Goal: Task Accomplishment & Management: Manage account settings

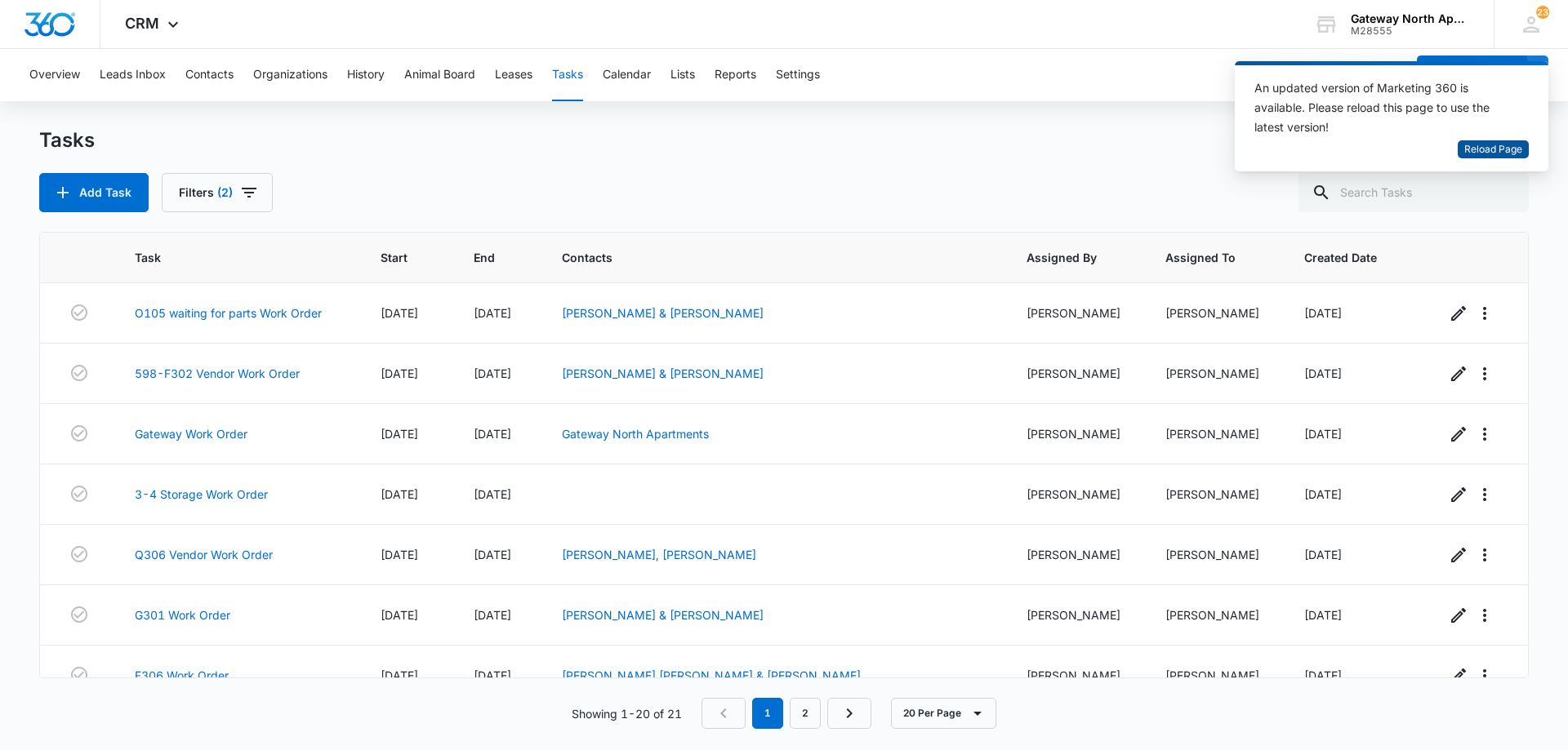
click at [1494, 149] on span "Reload Page" at bounding box center [1493, 149] width 58 height 15
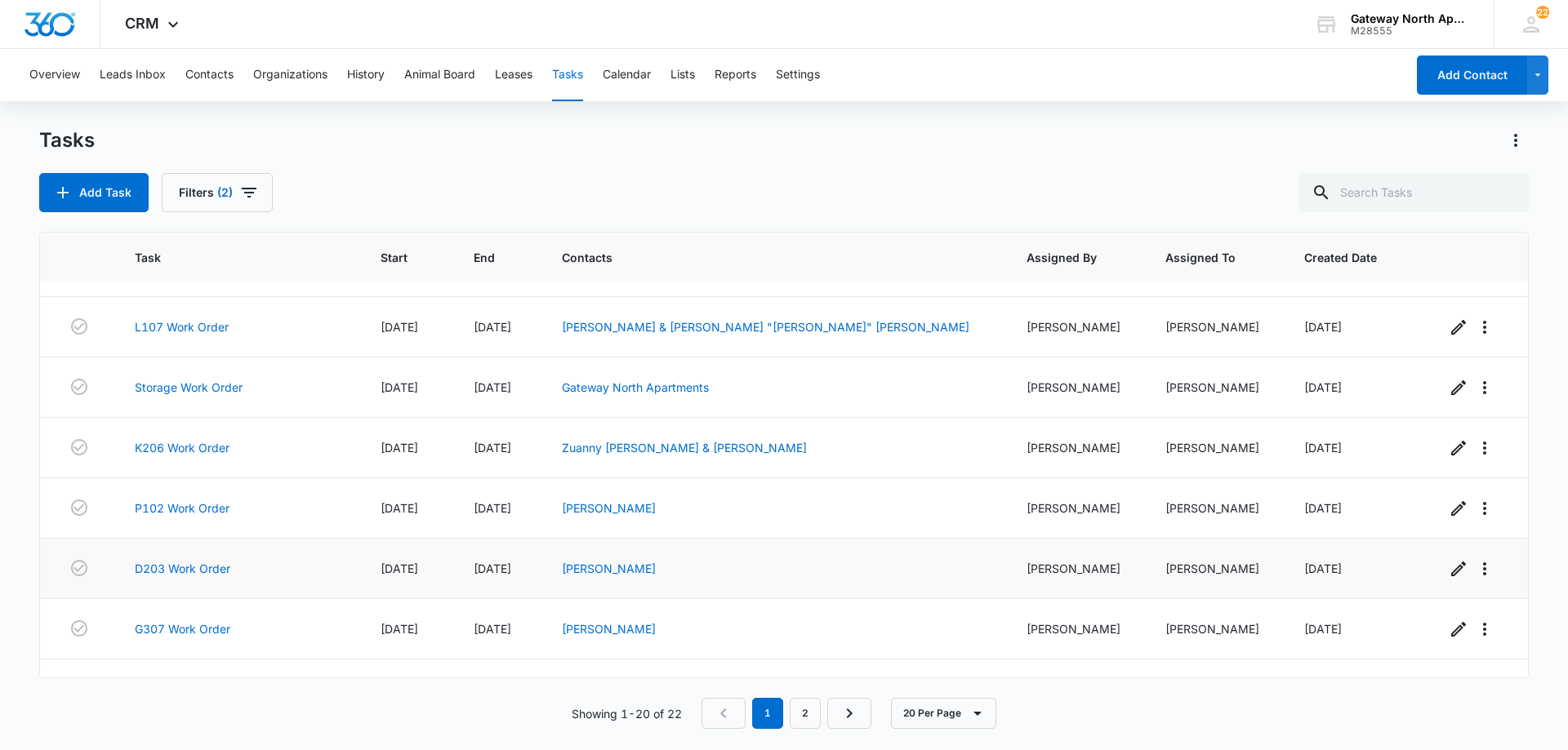
scroll to position [813, 0]
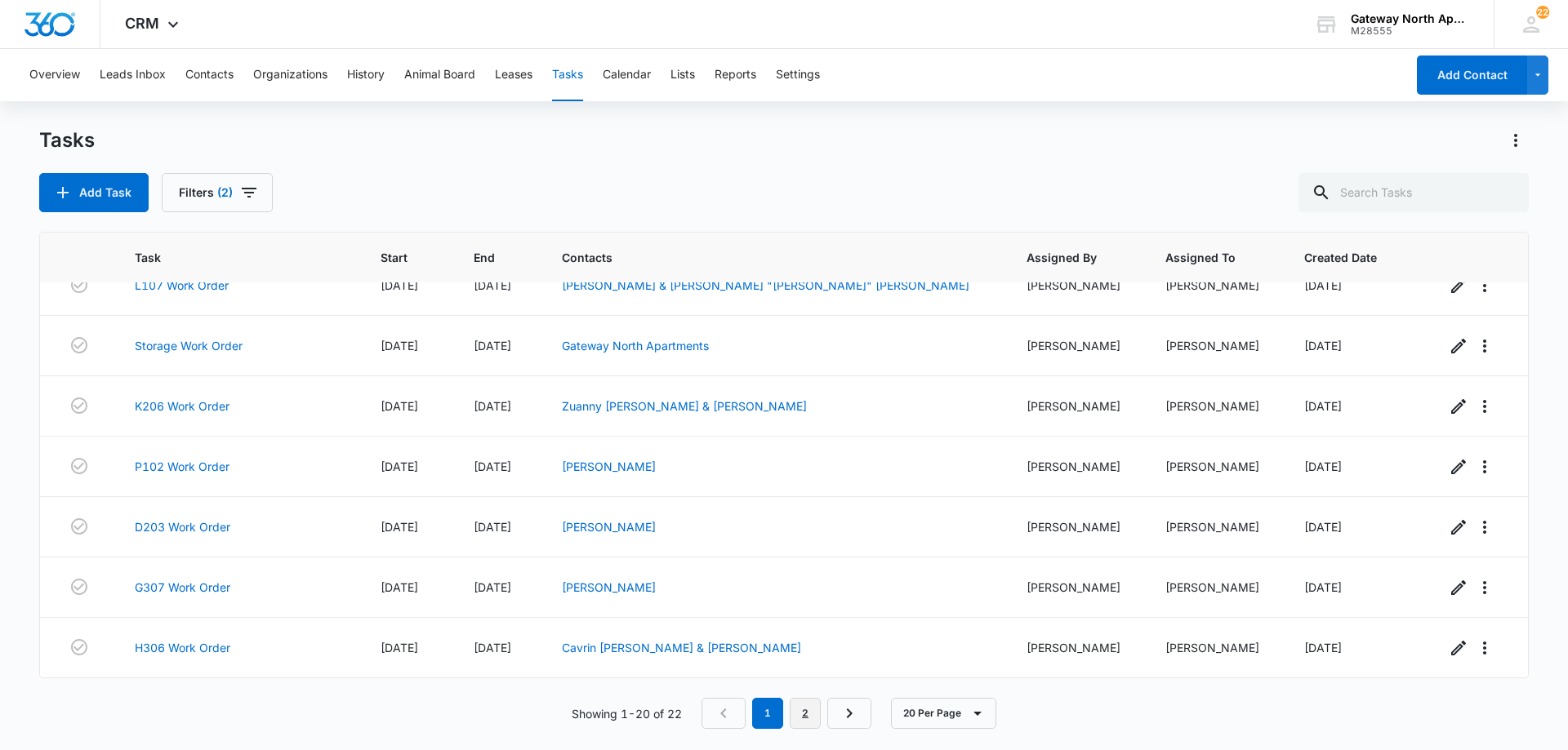
click at [809, 714] on link "2" at bounding box center [805, 713] width 31 height 31
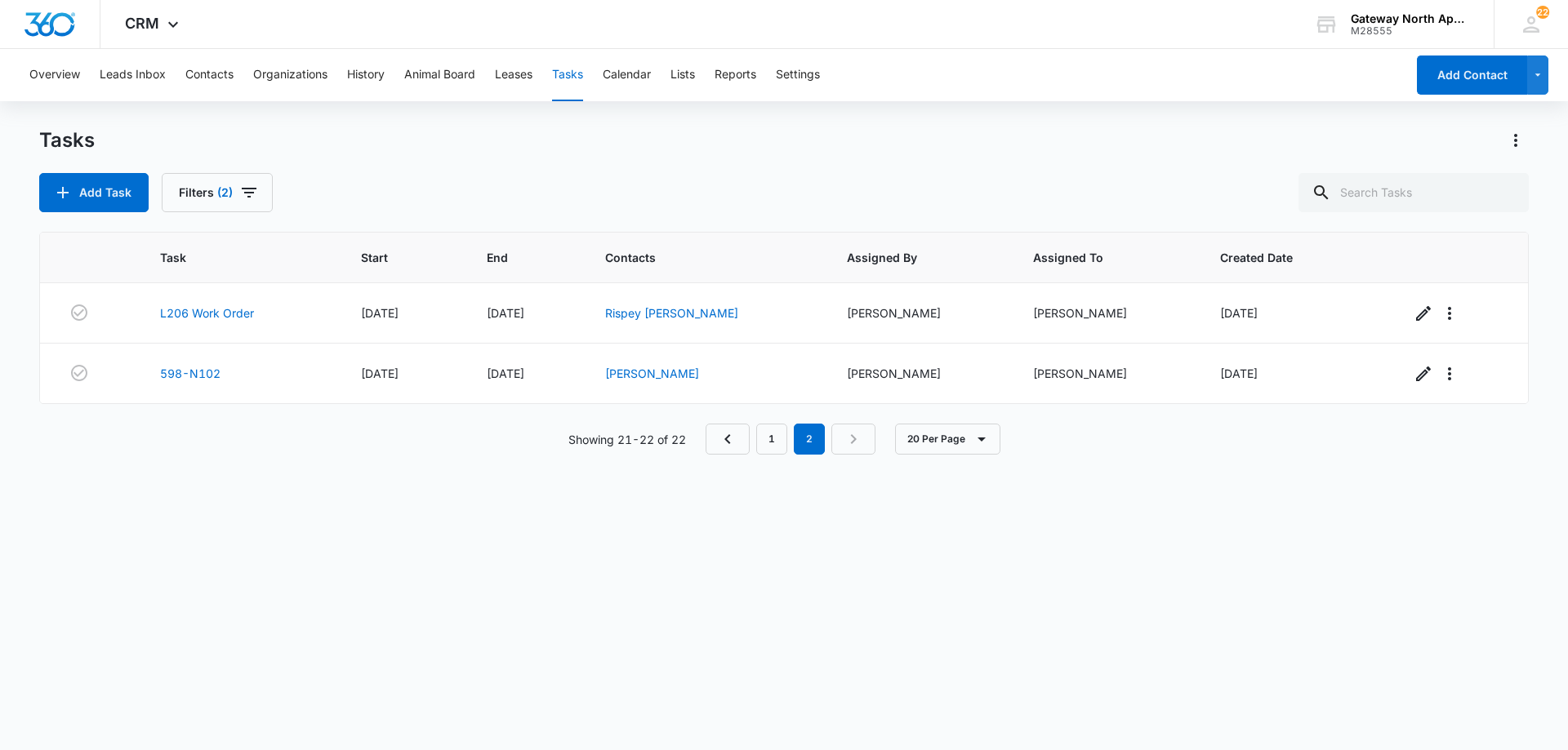
scroll to position [0, 0]
click at [208, 317] on link "L206 Work Order" at bounding box center [208, 313] width 94 height 17
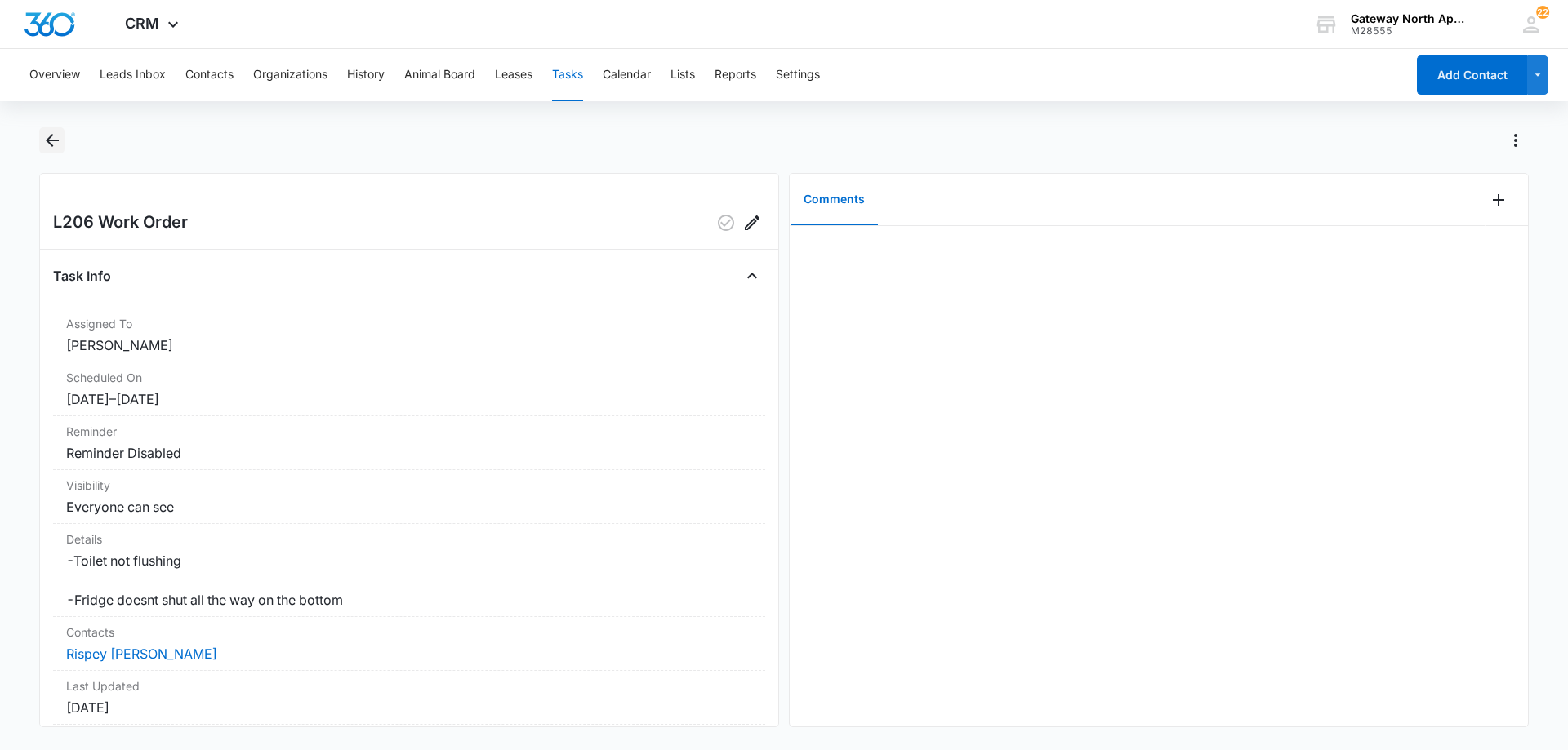
click at [53, 143] on icon "Back" at bounding box center [52, 140] width 20 height 20
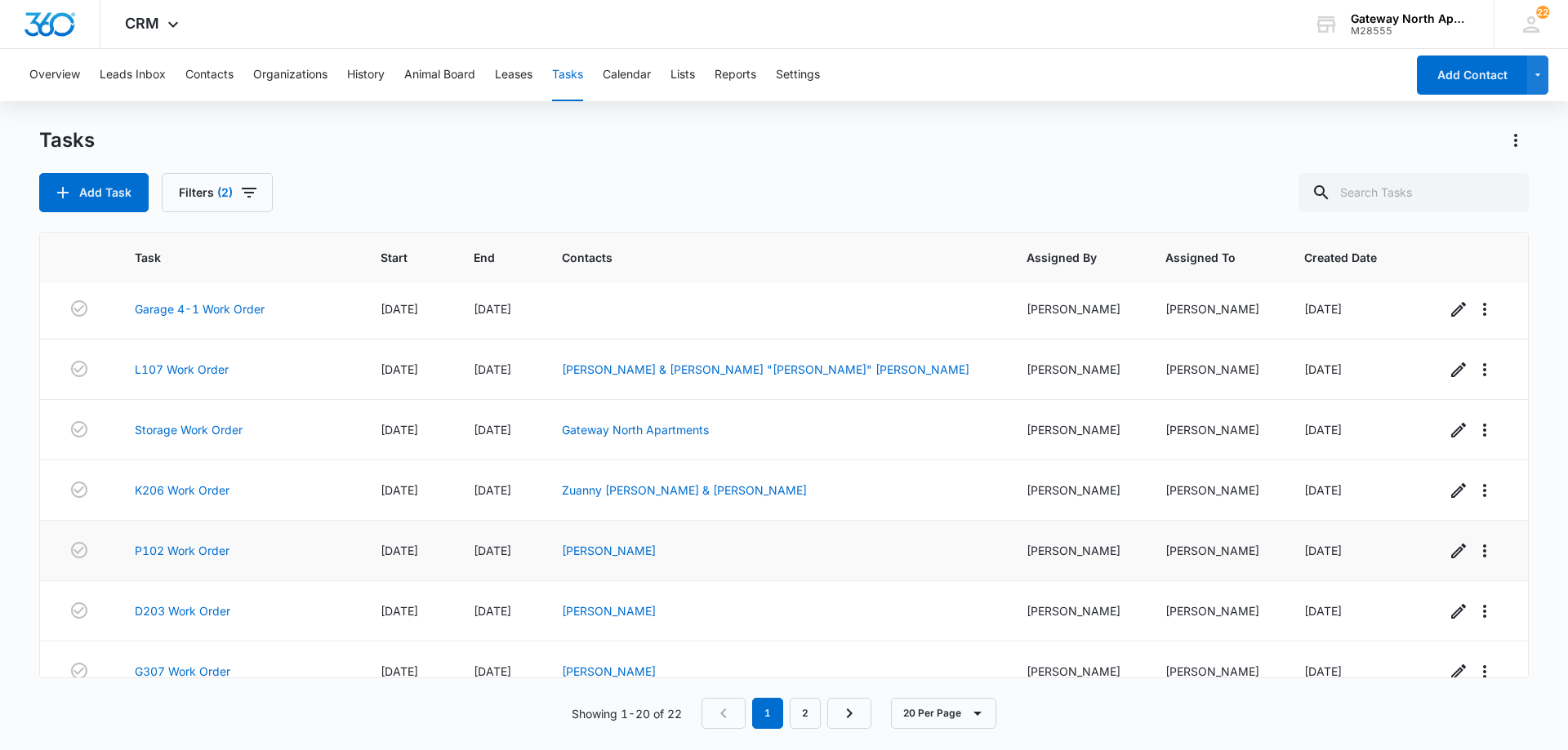
scroll to position [813, 0]
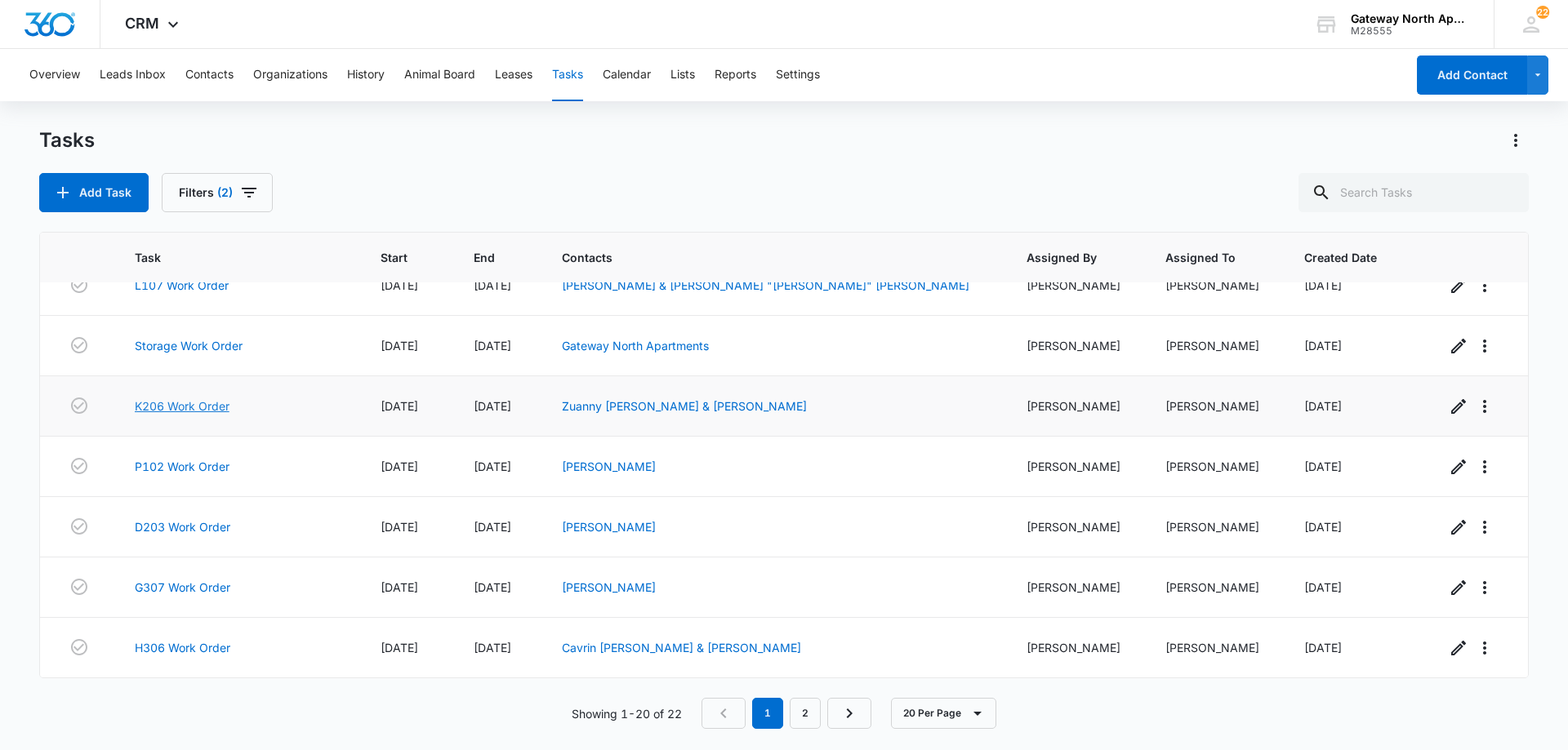
click at [206, 408] on link "K206 Work Order" at bounding box center [182, 406] width 95 height 17
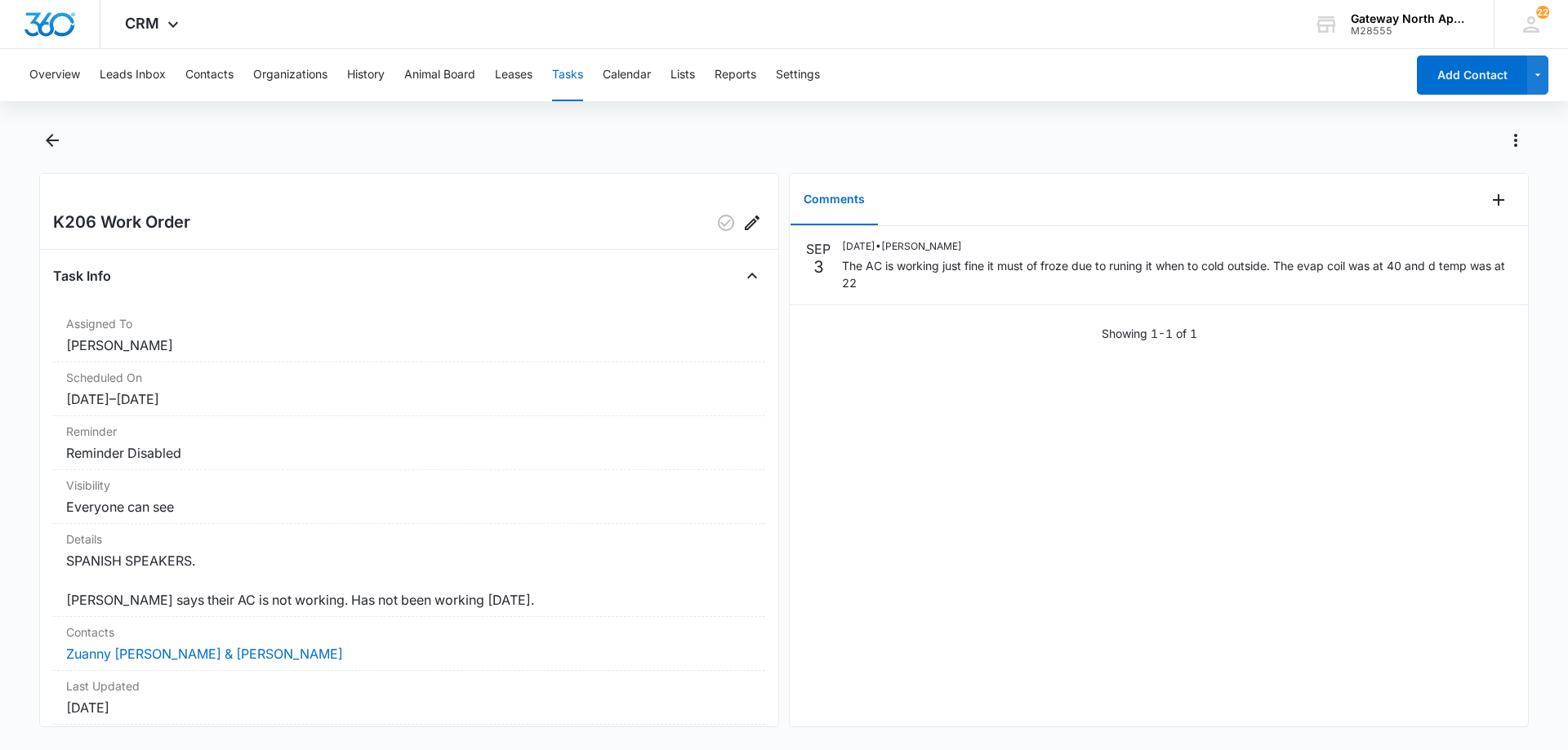
drag, startPoint x: 396, startPoint y: 613, endPoint x: 863, endPoint y: 386, distance: 519.2
click at [863, 386] on div "SEP 3 09/03/2025 • Derek Stellway The AC is working just fine it must of froze …" at bounding box center [1159, 476] width 739 height 501
click at [717, 220] on icon "button" at bounding box center [726, 223] width 20 height 20
click at [56, 143] on icon "Back" at bounding box center [52, 140] width 20 height 20
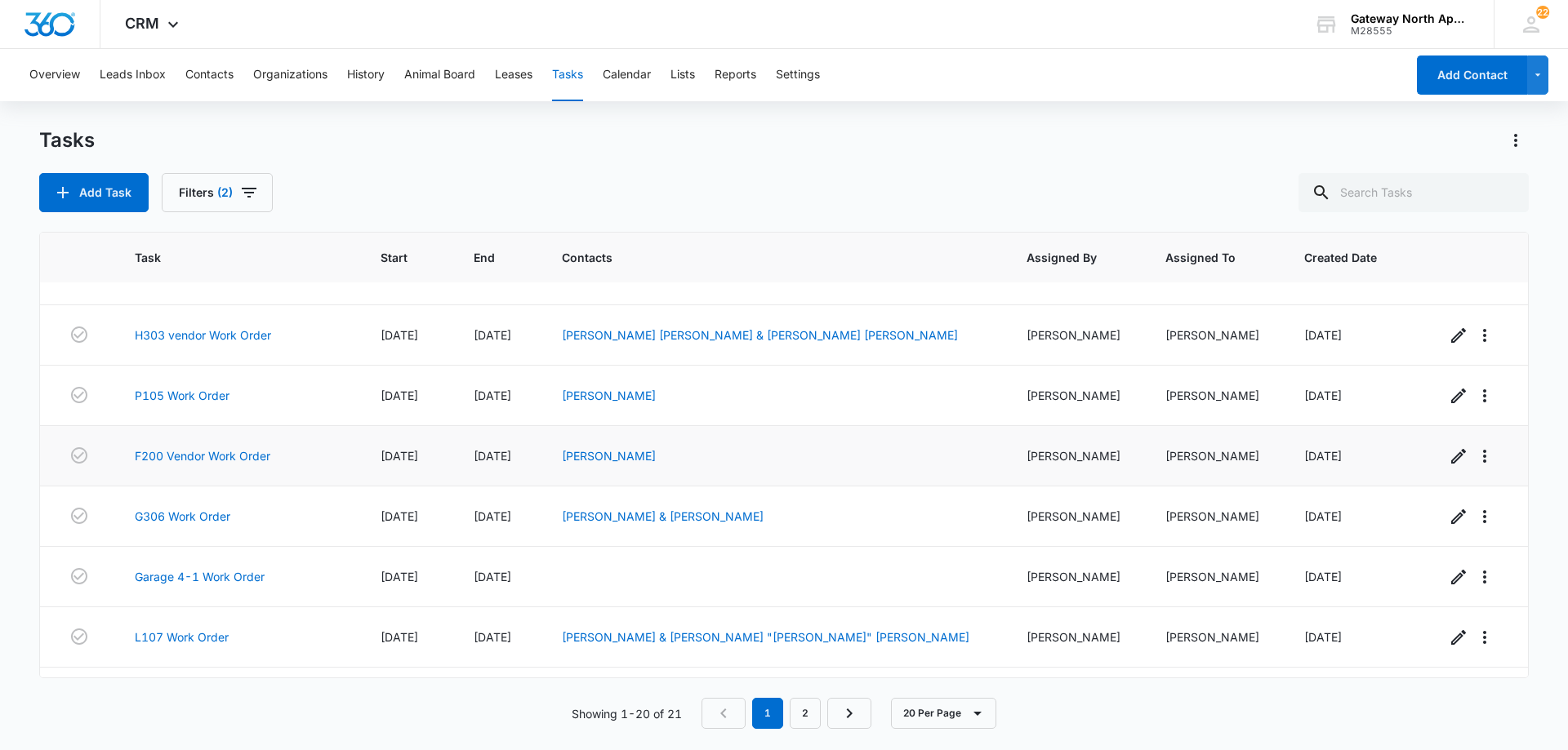
scroll to position [490, 0]
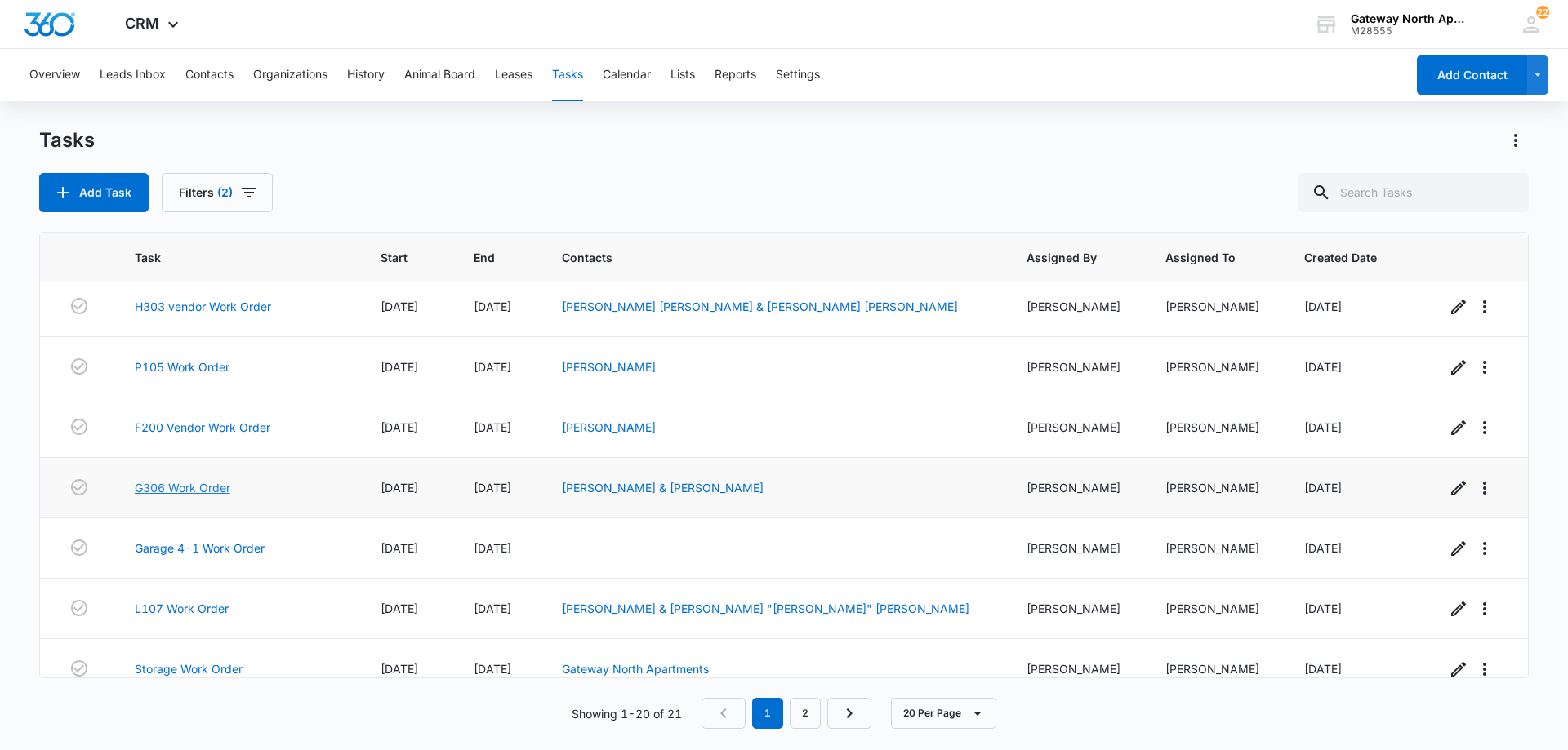
click at [199, 490] on link "G306 Work Order" at bounding box center [183, 488] width 96 height 17
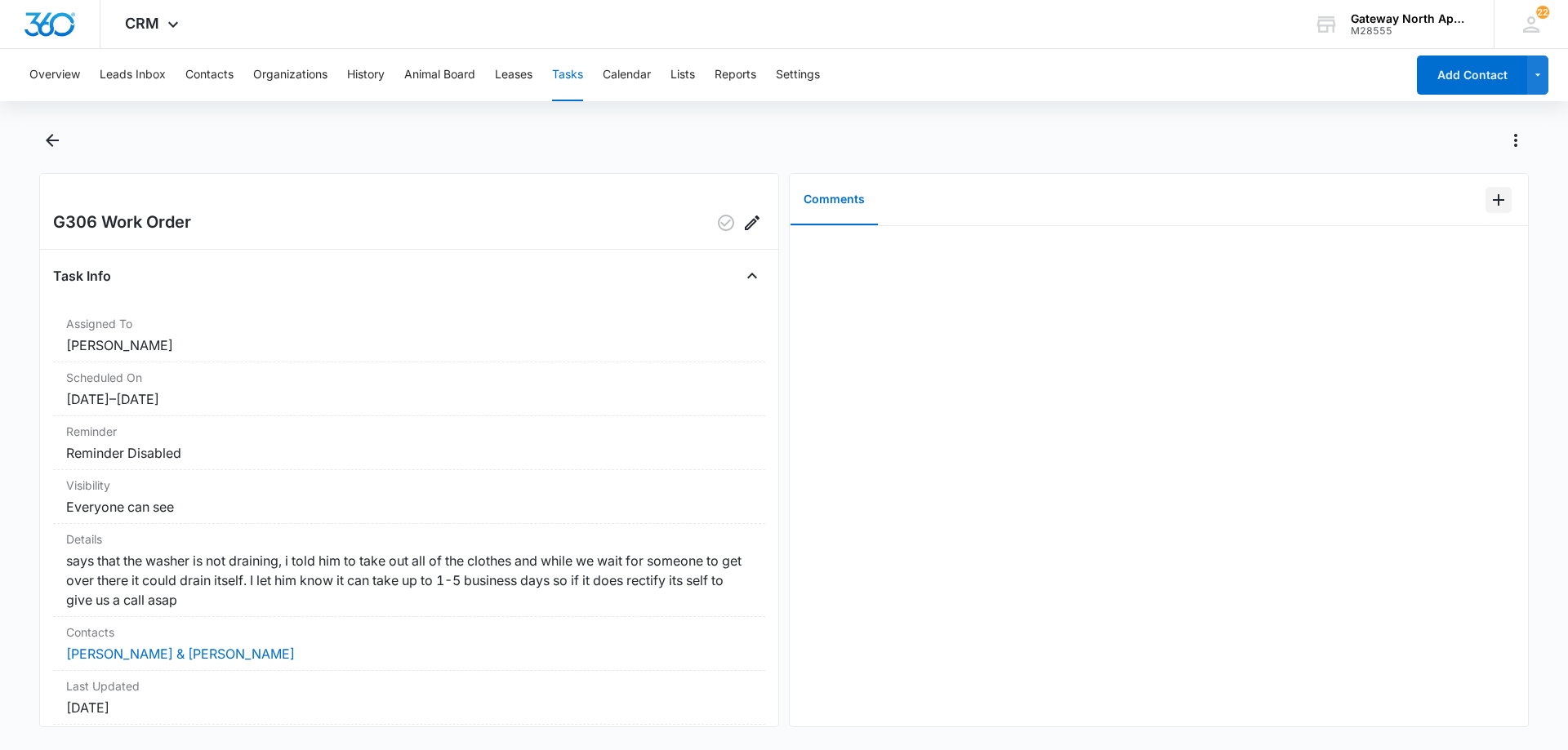
click at [1490, 199] on icon "Add Comment" at bounding box center [1499, 200] width 20 height 20
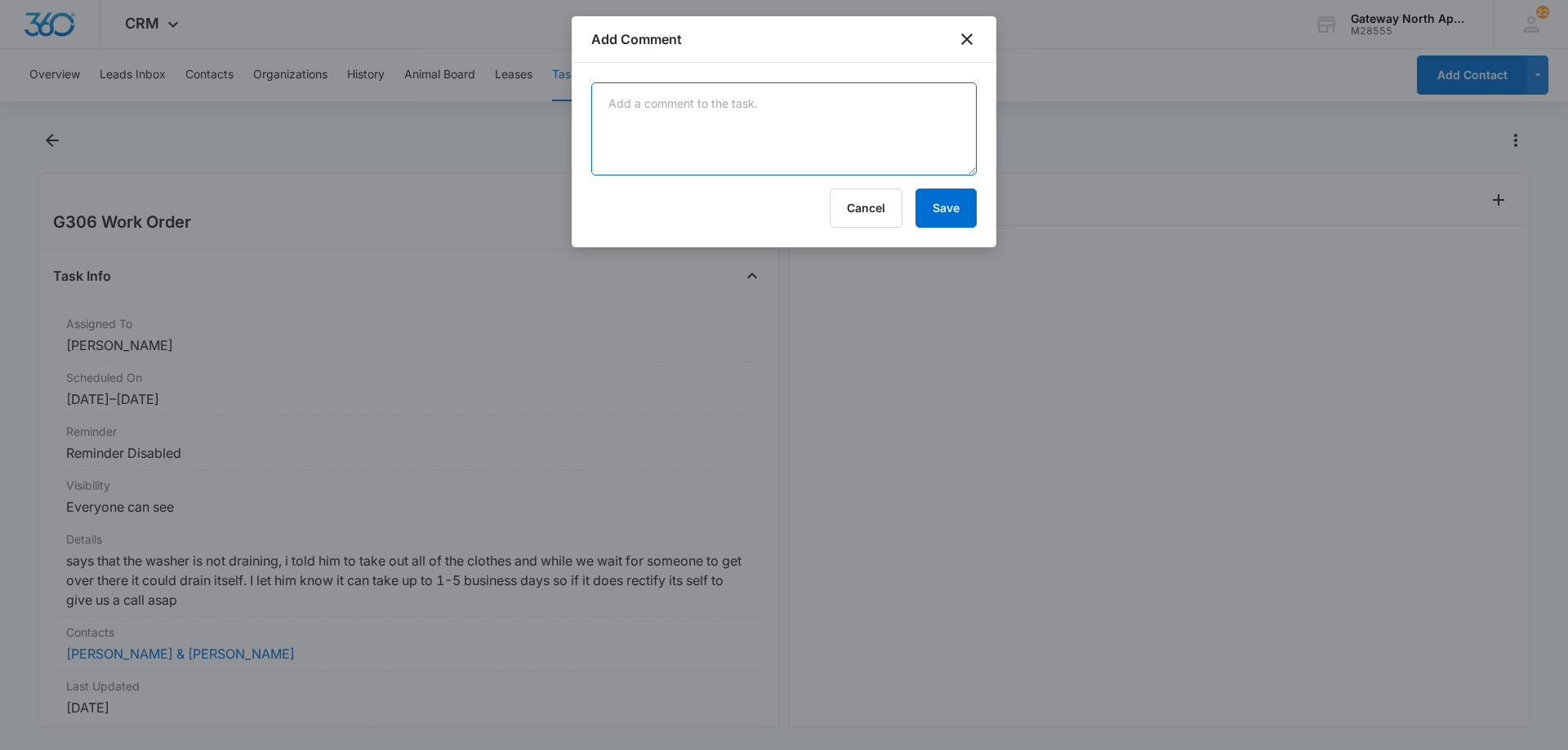
click at [759, 117] on textarea at bounding box center [784, 129] width 386 height 93
type textarea "it was not are washer"
click at [960, 206] on button "Save" at bounding box center [945, 208] width 61 height 39
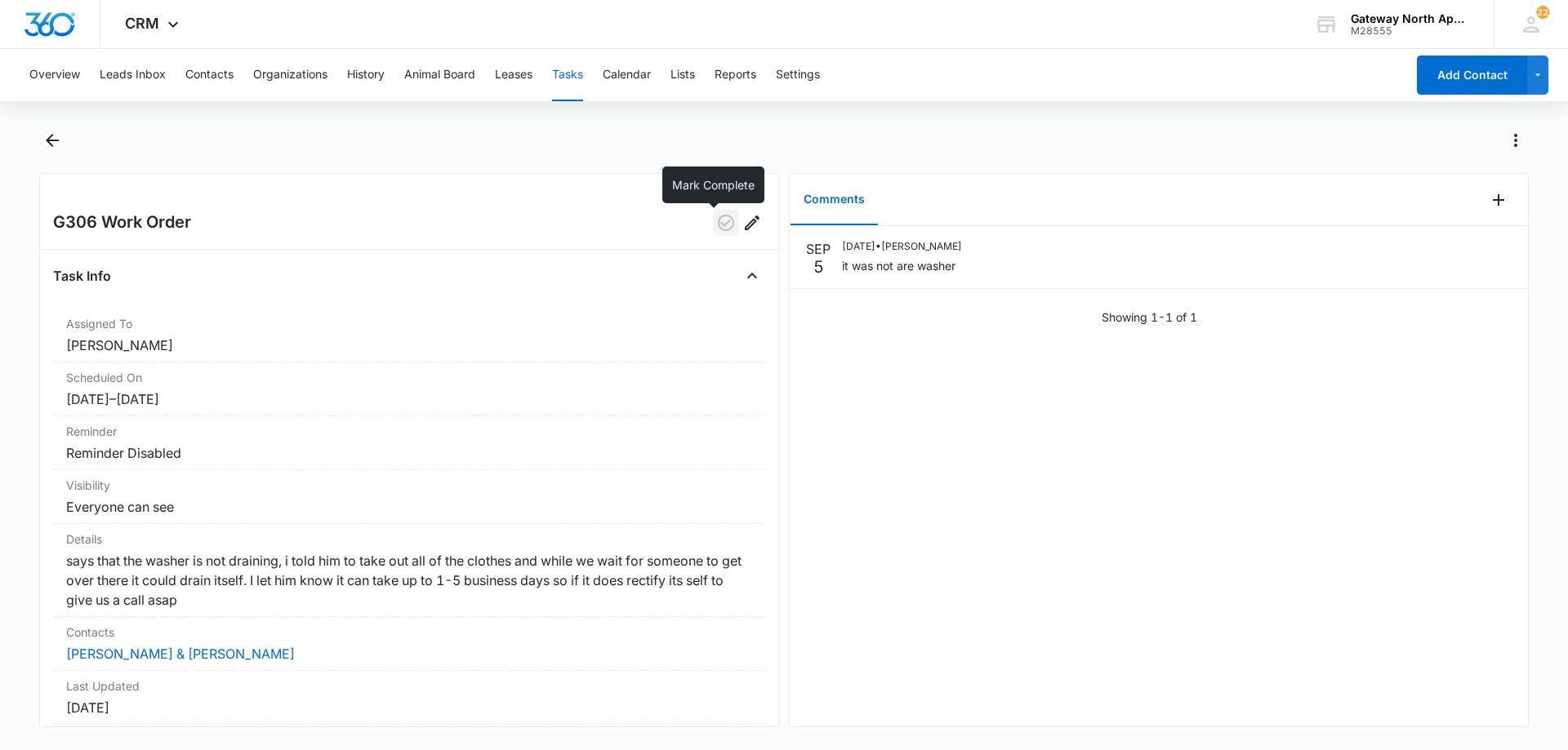
click at [717, 220] on icon "button" at bounding box center [726, 223] width 20 height 20
click at [53, 138] on icon "Back" at bounding box center [52, 140] width 20 height 20
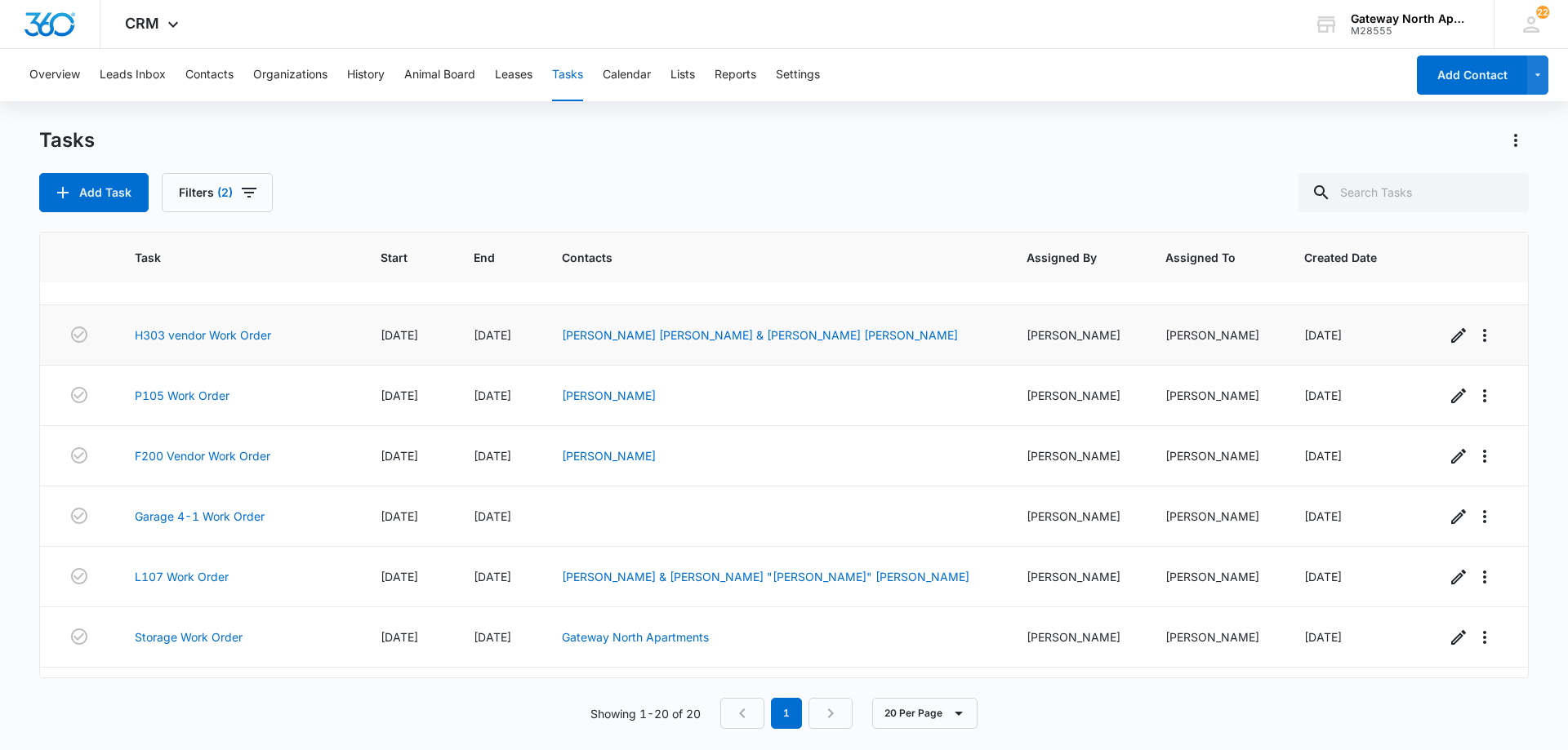
scroll to position [572, 0]
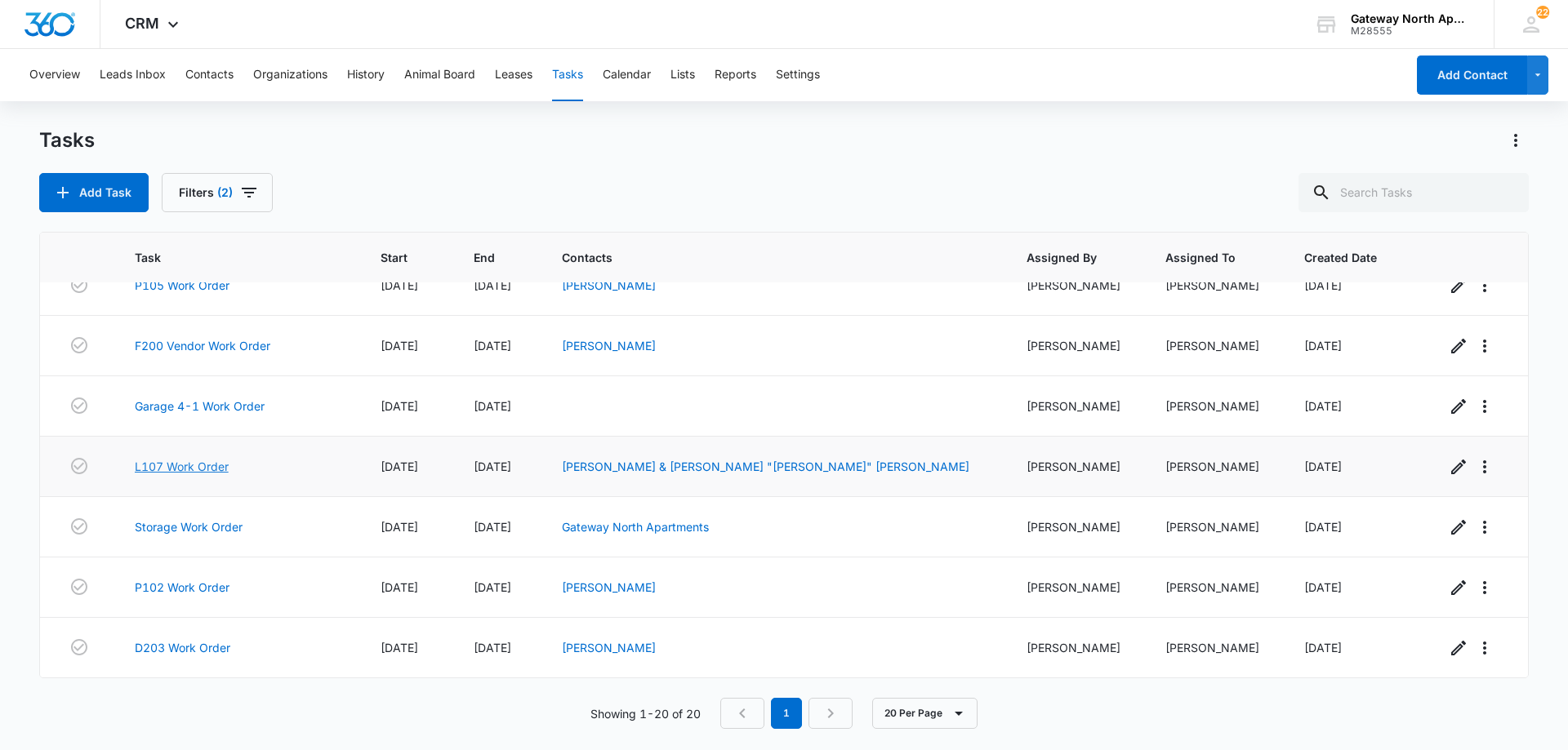
click at [203, 469] on link "L107 Work Order" at bounding box center [182, 466] width 94 height 17
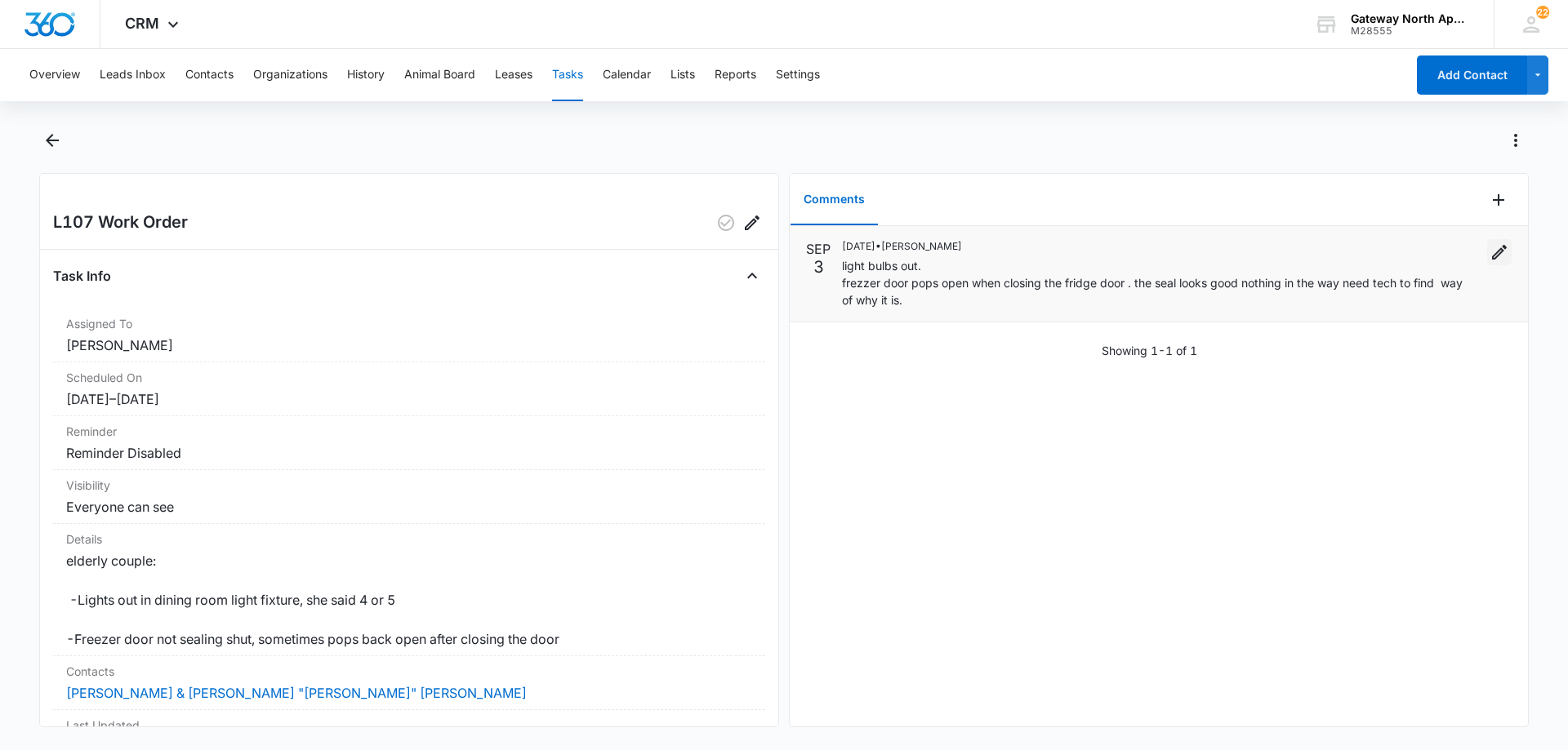
click at [1490, 248] on icon "Edit" at bounding box center [1500, 253] width 20 height 20
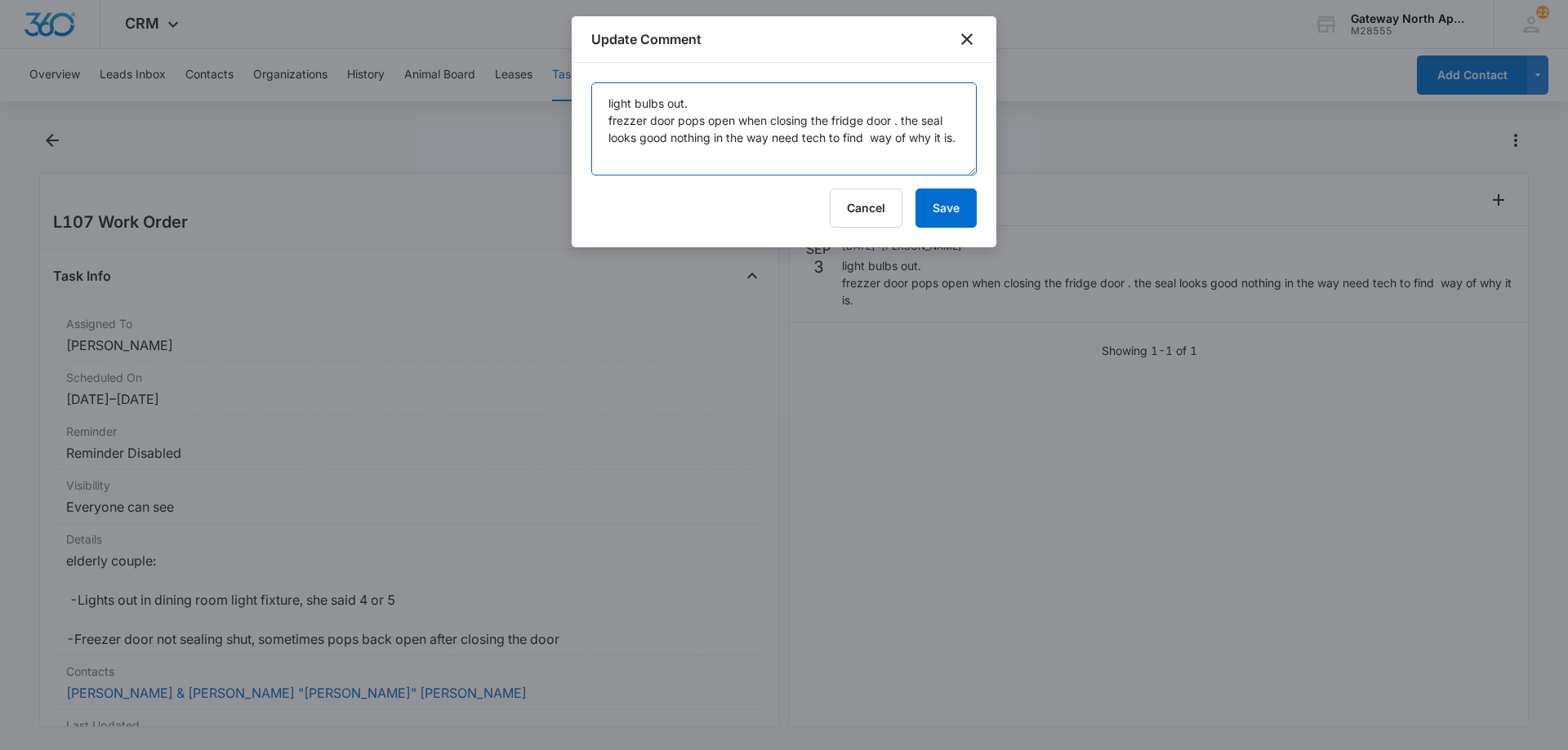
click at [722, 154] on textarea "light bulbs out. frezzer door pops open when closing the fridge door . the seal…" at bounding box center [784, 129] width 386 height 93
click at [968, 139] on textarea "light bulbs out. frezzer door pops open when closing the fridge door . the seal…" at bounding box center [784, 129] width 386 height 93
type textarea "light bulbs out. frezzer door pops open when closing the fridge door . the seal…"
click at [956, 217] on button "Save" at bounding box center [945, 208] width 61 height 39
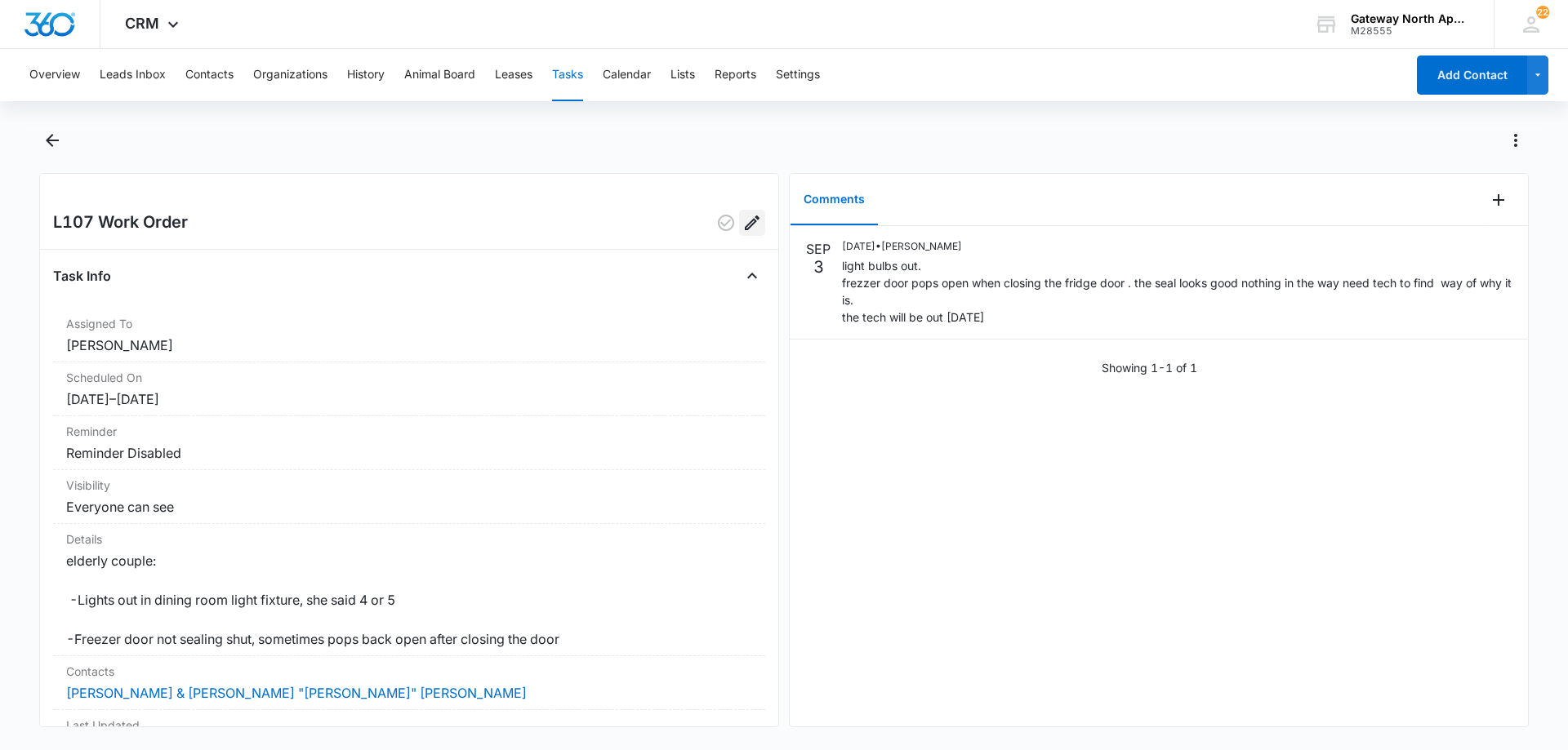
click at [747, 219] on icon "Edit" at bounding box center [752, 223] width 20 height 20
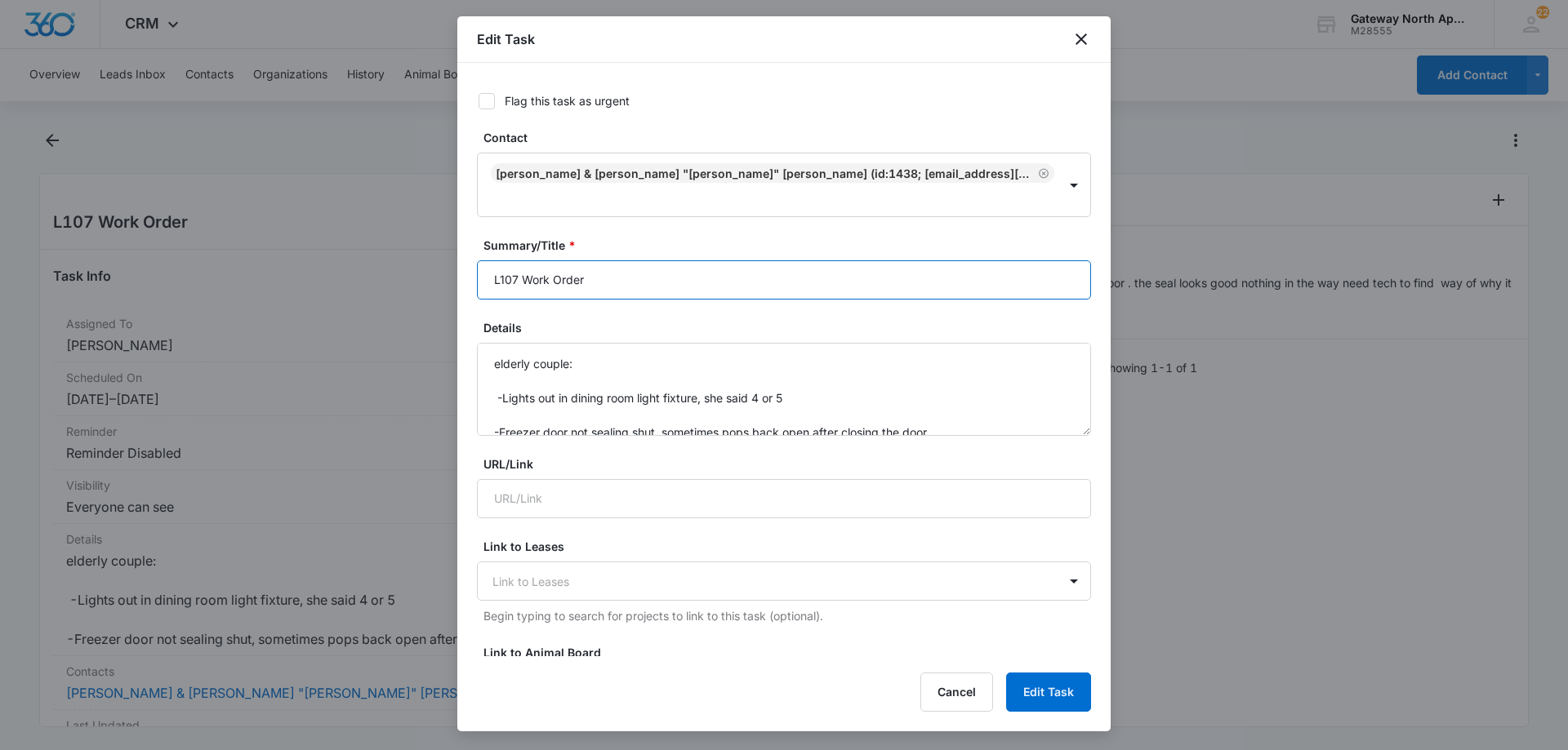
click at [518, 261] on input "L107 Work Order" at bounding box center [784, 280] width 615 height 39
type input "L107 Vendor Work Order"
click at [1040, 686] on button "Edit Task" at bounding box center [1049, 692] width 85 height 39
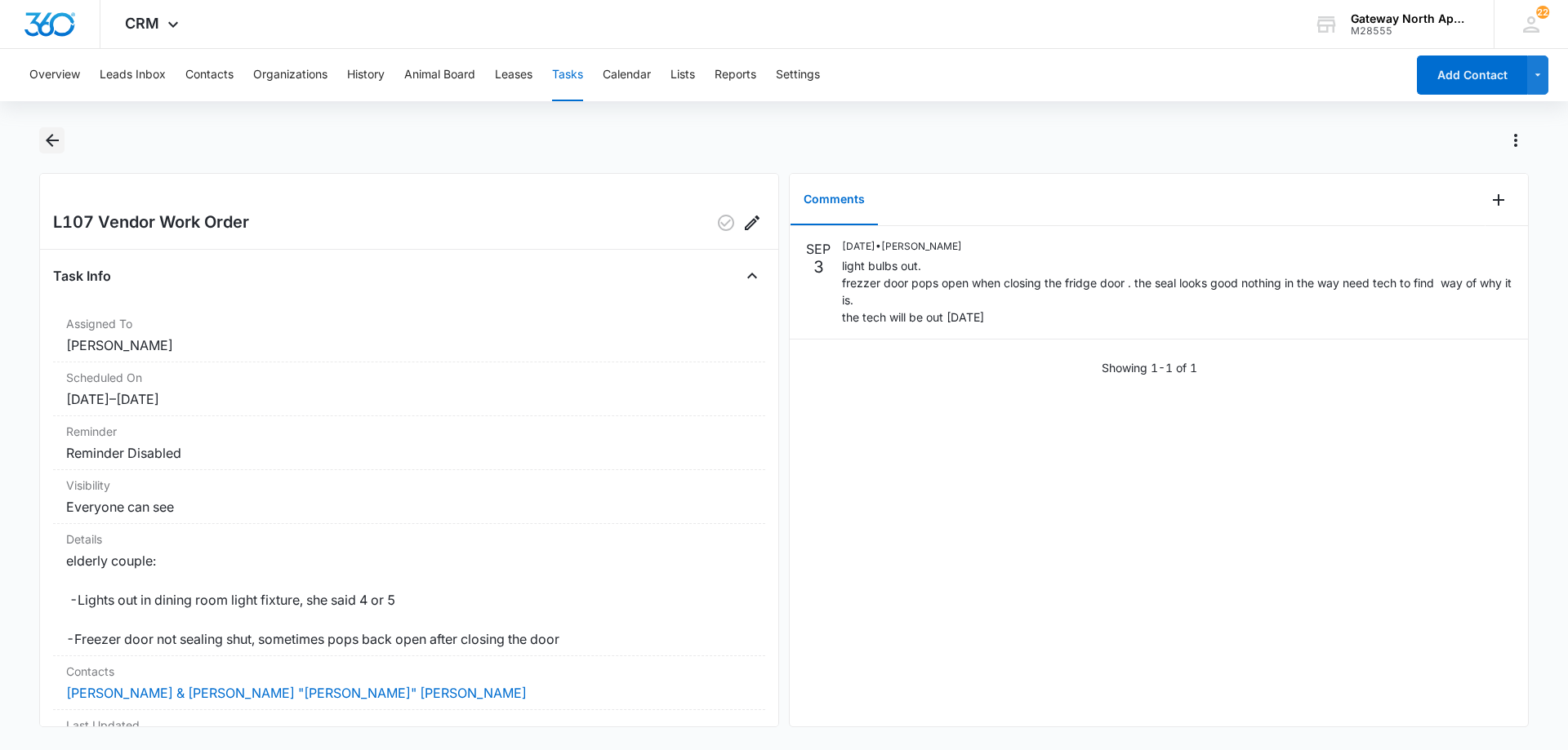
click at [49, 147] on icon "Back" at bounding box center [52, 140] width 20 height 20
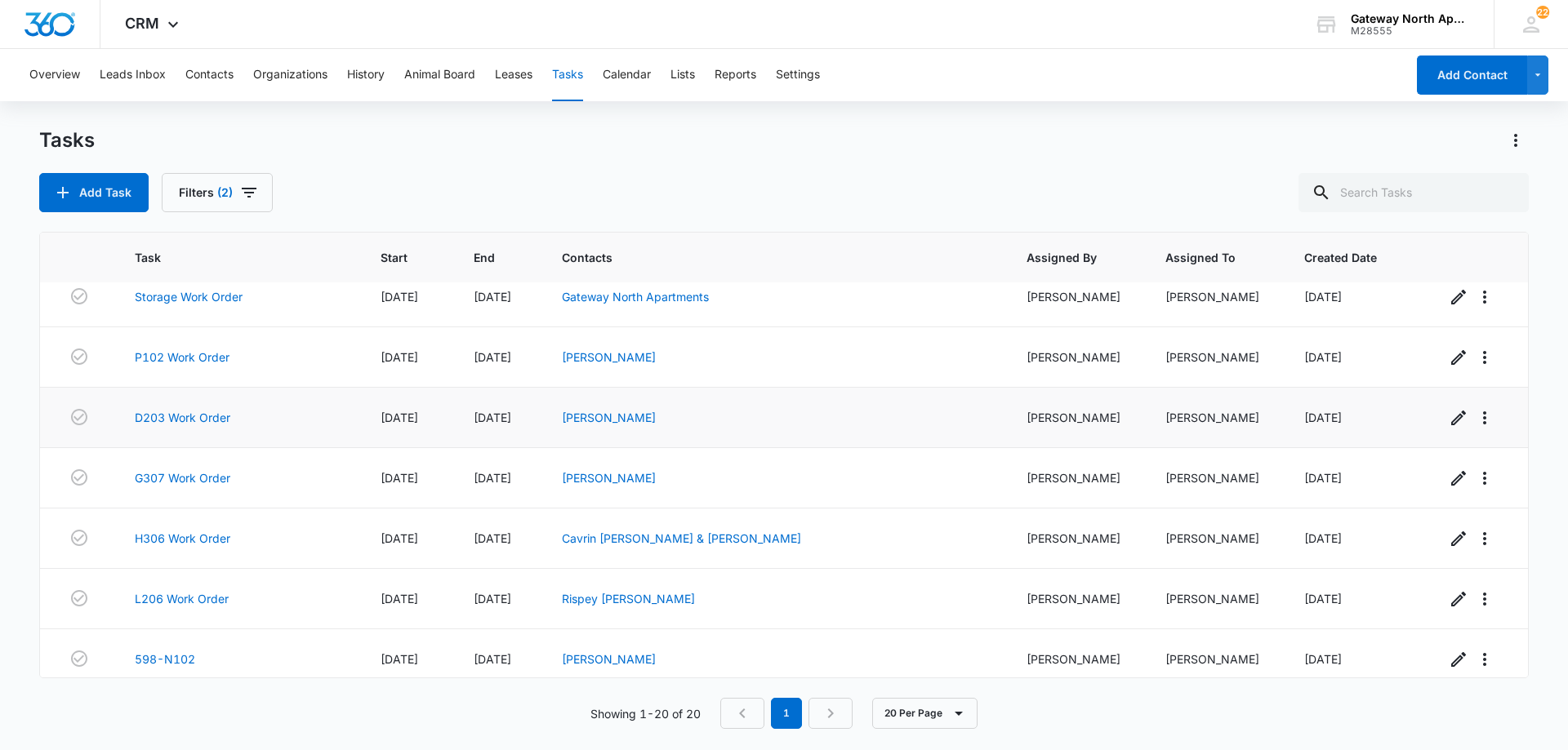
scroll to position [813, 0]
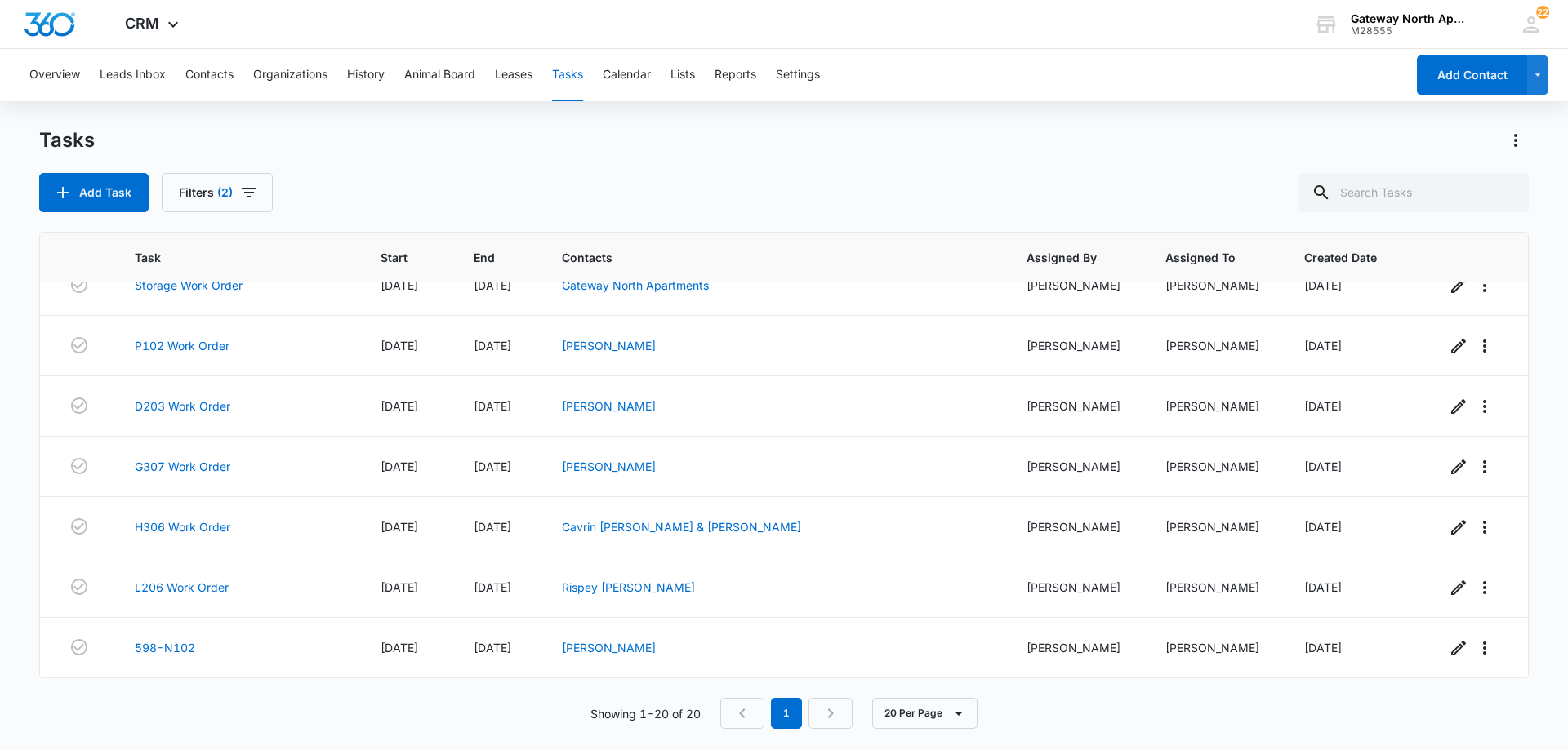
click at [754, 155] on div "Tasks Add Task Filters (2)" at bounding box center [784, 170] width 1490 height 85
click at [181, 646] on link "598-N102" at bounding box center [165, 647] width 60 height 17
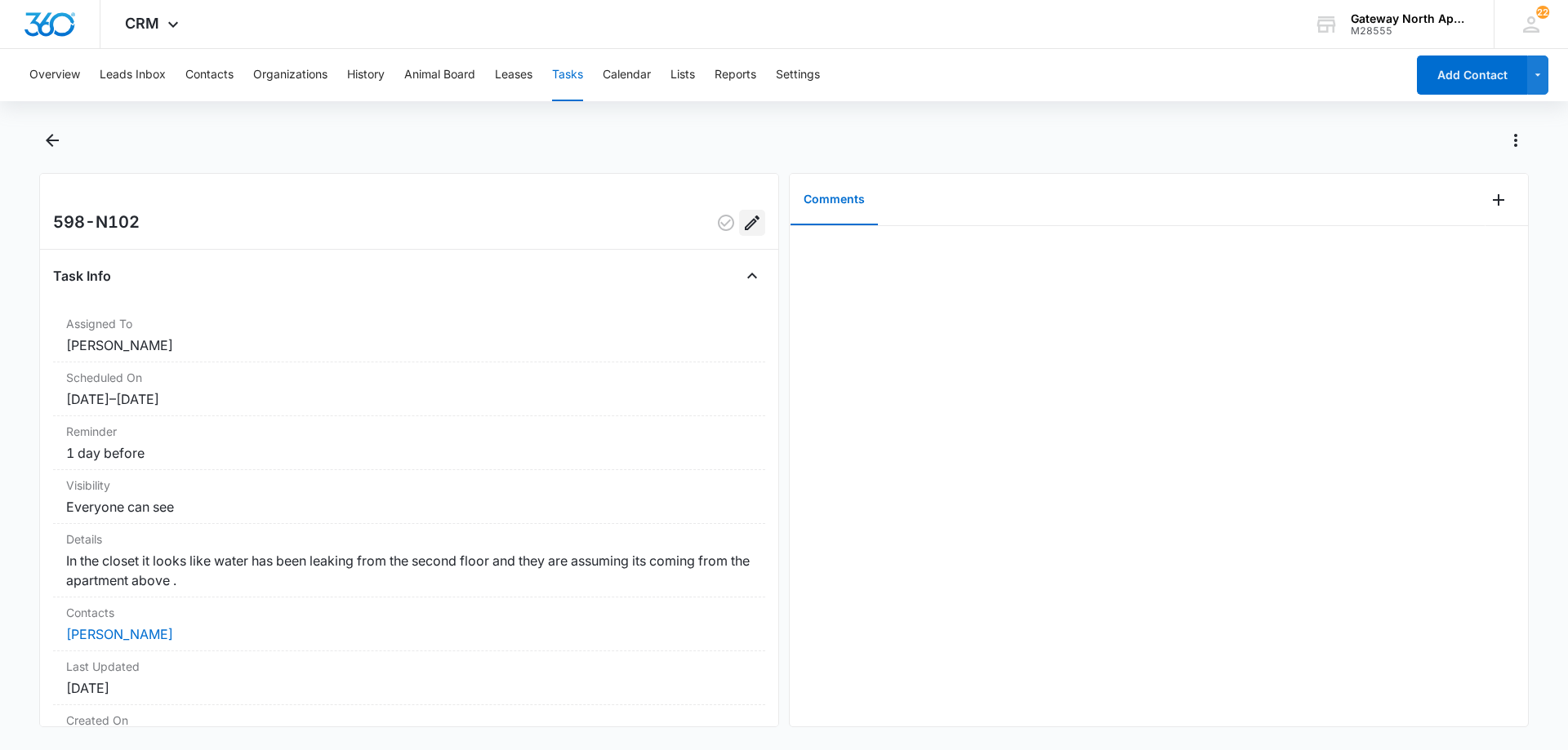
click at [745, 223] on icon "Edit" at bounding box center [752, 223] width 15 height 15
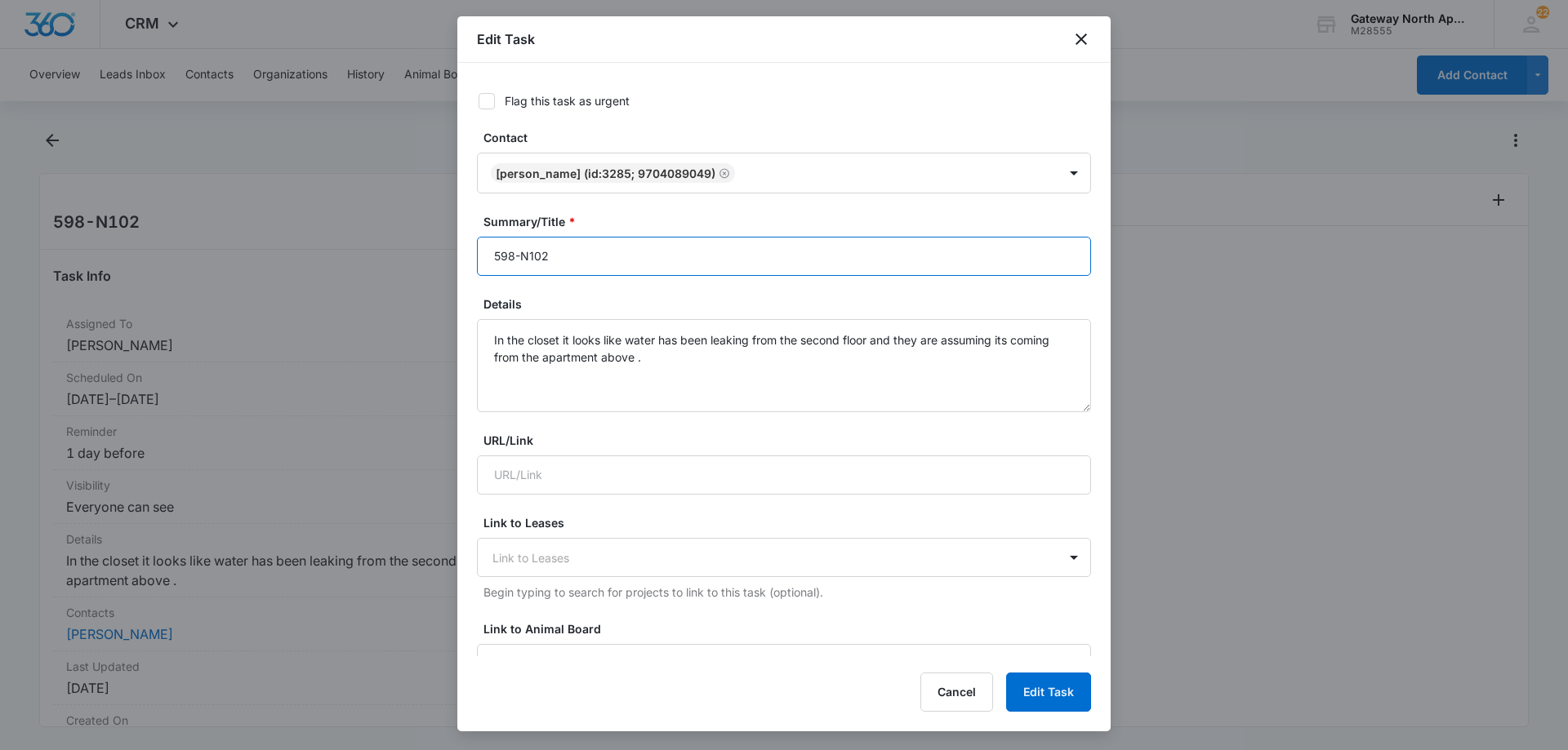
drag, startPoint x: 521, startPoint y: 255, endPoint x: 340, endPoint y: 254, distance: 181.0
click at [343, 244] on body "CRM Apps Reputation Websites Forms CRM Email Social Content Ads Intelligence Fi…" at bounding box center [784, 375] width 1568 height 750
type input "N102 Vendor work order"
click at [1052, 692] on button "Edit Task" at bounding box center [1049, 692] width 85 height 39
